Goal: Information Seeking & Learning: Learn about a topic

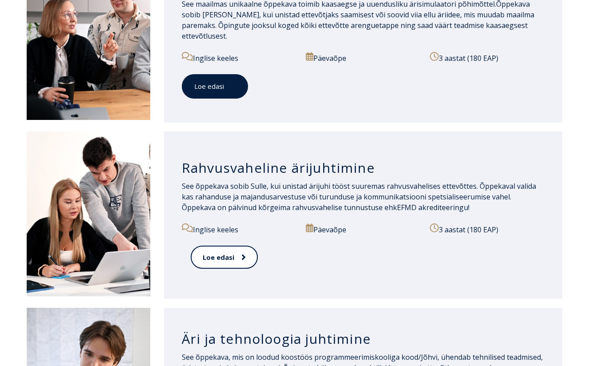
scroll to position [720, 0]
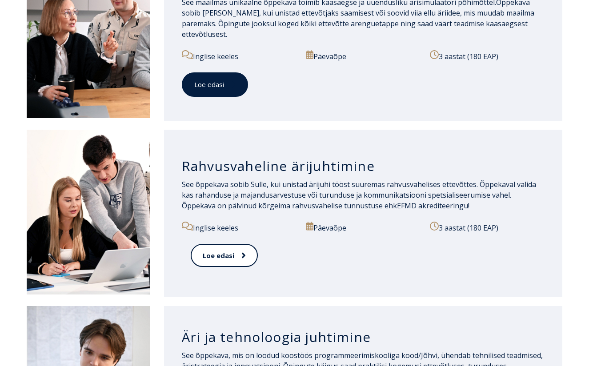
click at [226, 80] on span at bounding box center [230, 84] width 12 height 9
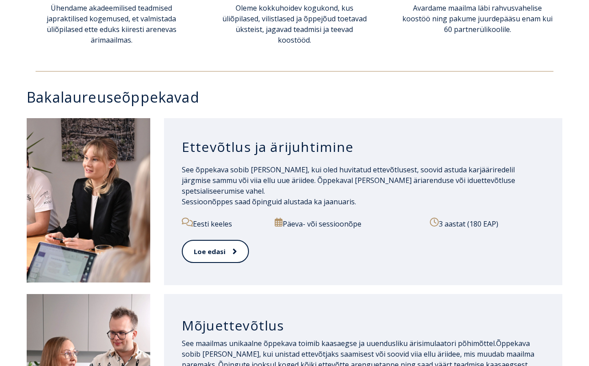
scroll to position [394, 0]
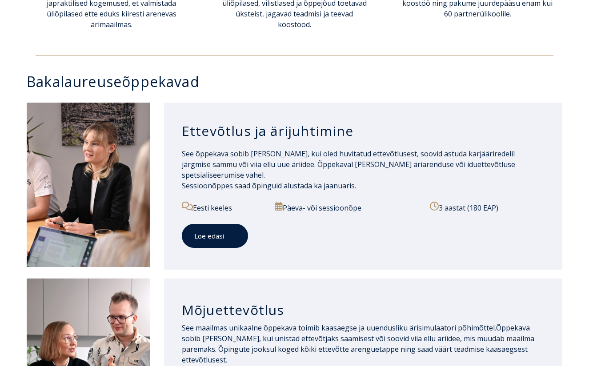
click at [228, 232] on span at bounding box center [230, 236] width 12 height 9
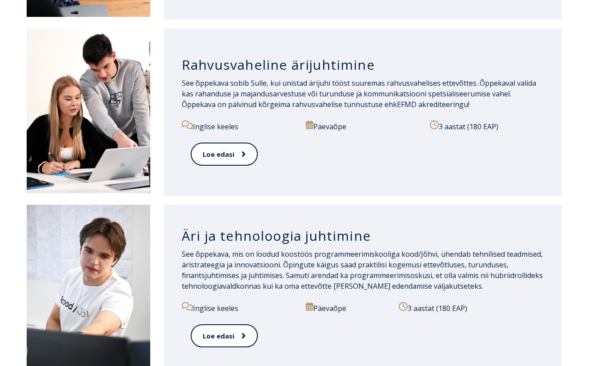
scroll to position [828, 0]
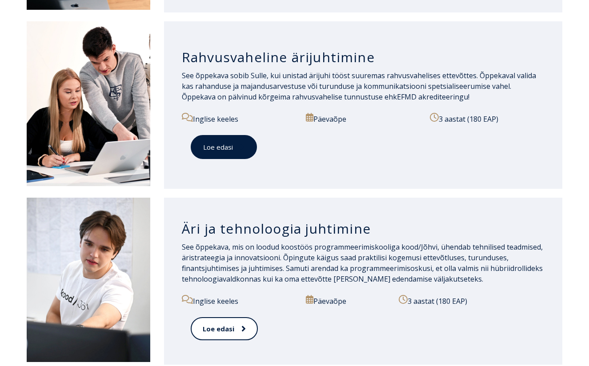
click at [214, 140] on link "Loe edasi" at bounding box center [224, 147] width 66 height 24
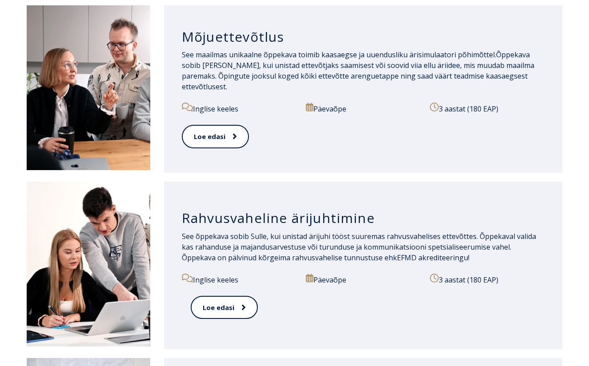
scroll to position [663, 0]
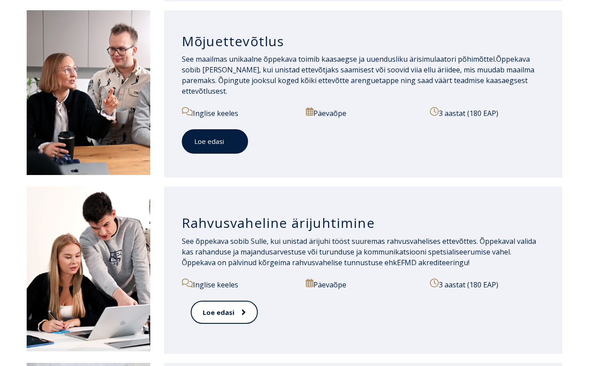
click at [219, 129] on link "Loe edasi" at bounding box center [215, 141] width 66 height 24
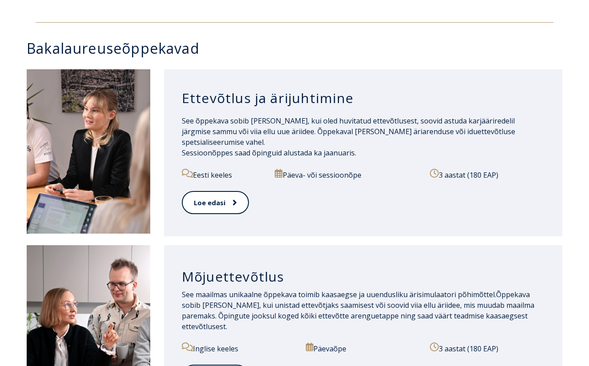
scroll to position [395, 0]
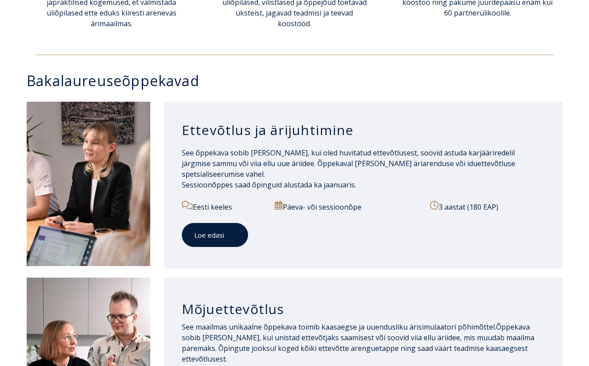
click at [210, 232] on link "Loe edasi" at bounding box center [215, 235] width 66 height 24
